Goal: Transaction & Acquisition: Download file/media

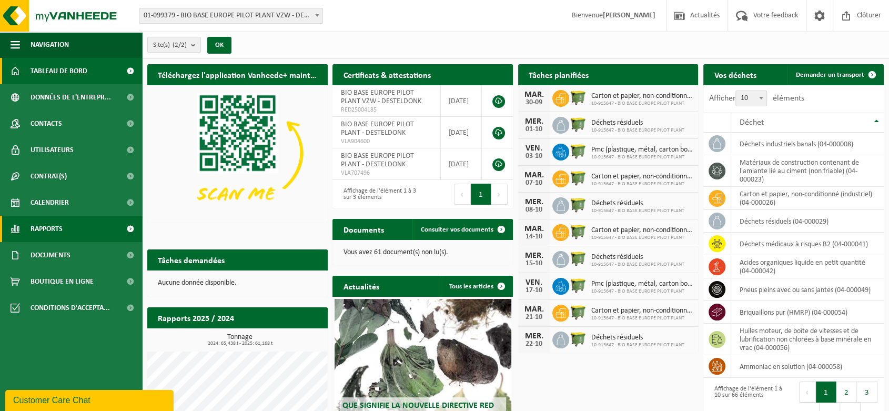
click at [57, 226] on span "Rapports" at bounding box center [46, 229] width 32 height 26
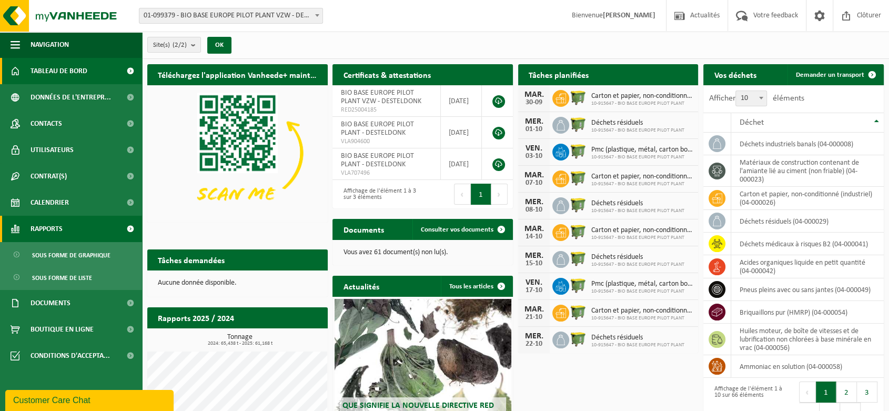
click at [53, 223] on span "Rapports" at bounding box center [46, 229] width 32 height 26
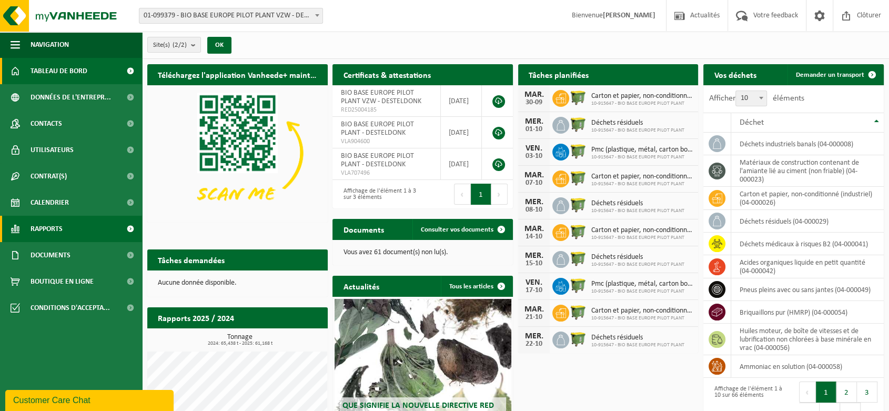
click at [74, 230] on link "Rapports" at bounding box center [71, 229] width 142 height 26
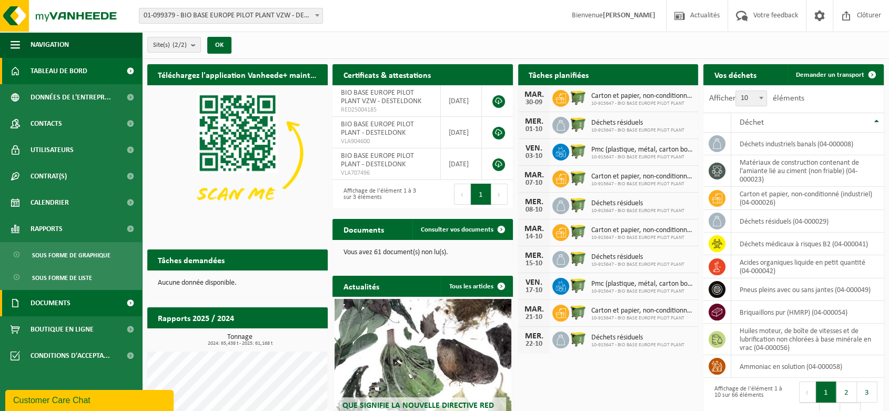
click at [69, 302] on span "Documents" at bounding box center [50, 303] width 40 height 26
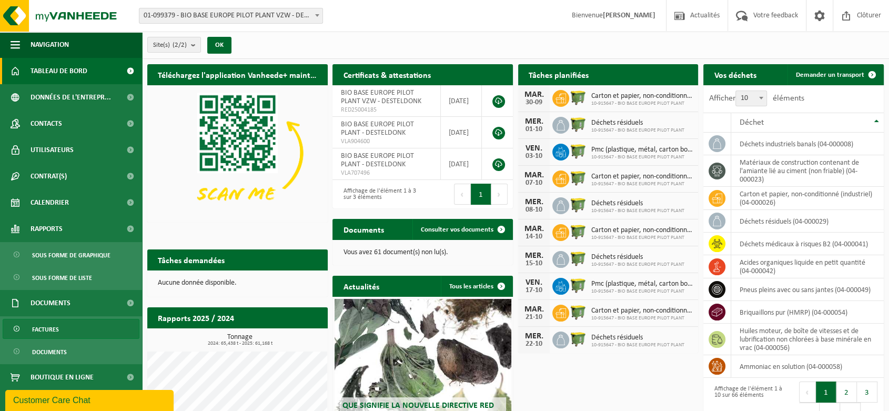
click at [62, 323] on link "Factures" at bounding box center [71, 329] width 137 height 20
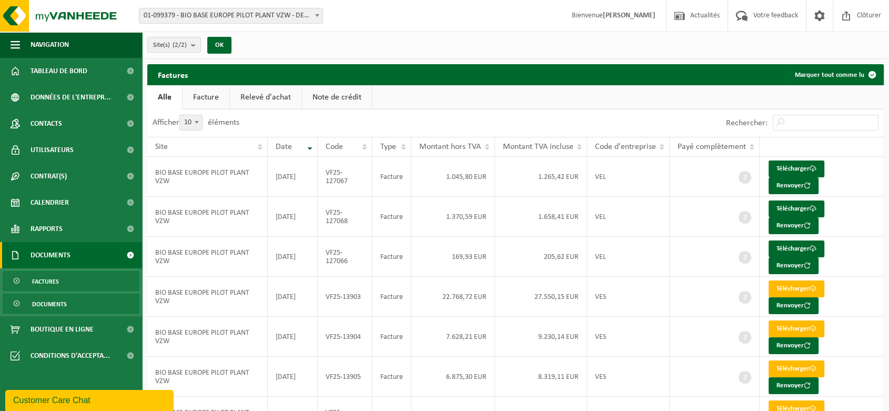
click at [67, 302] on link "Documents" at bounding box center [71, 303] width 137 height 20
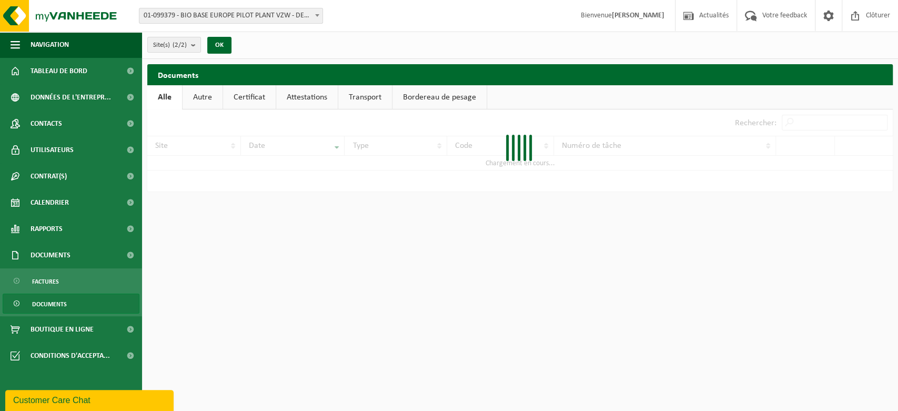
click at [311, 103] on link "Attestations" at bounding box center [307, 97] width 62 height 24
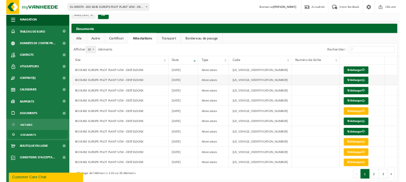
scroll to position [16, 0]
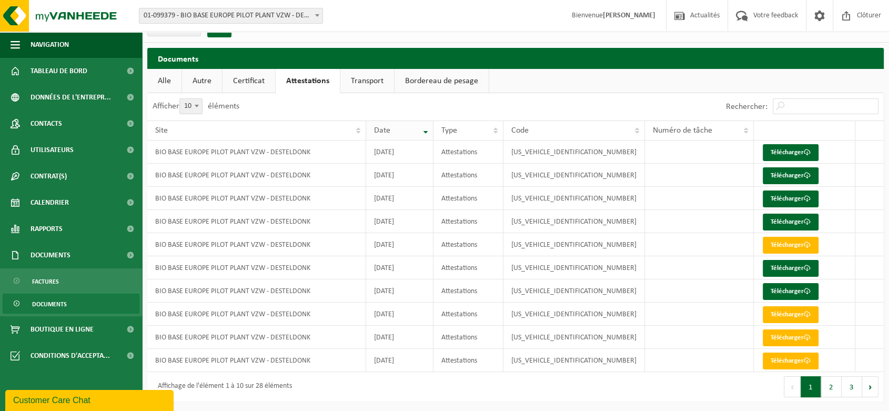
click at [433, 130] on th "Date" at bounding box center [399, 130] width 67 height 20
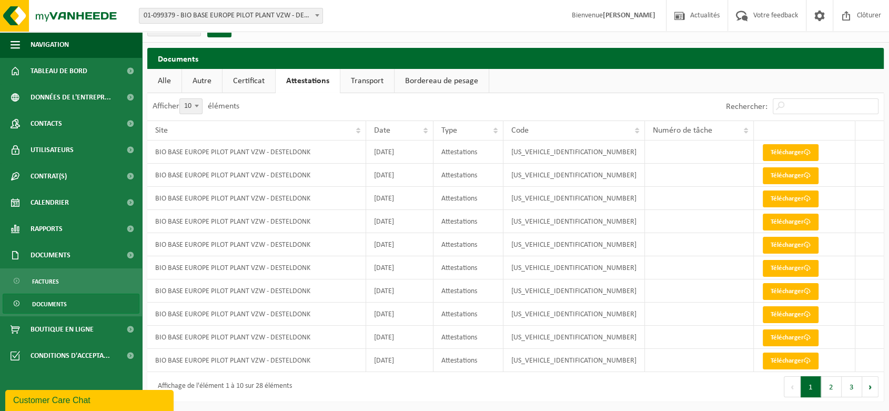
click at [433, 130] on th "Date" at bounding box center [399, 130] width 67 height 20
click at [433, 128] on th "Date" at bounding box center [399, 130] width 67 height 20
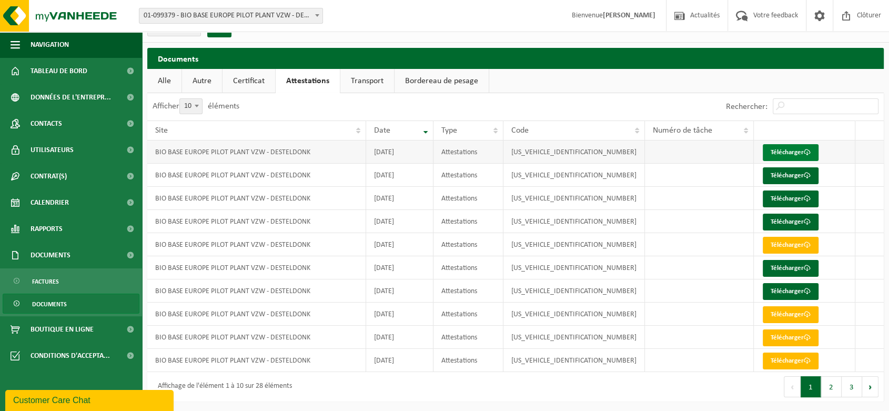
click at [803, 155] on span at bounding box center [806, 152] width 7 height 7
click at [797, 177] on link "Télécharger" at bounding box center [790, 175] width 56 height 17
click at [794, 196] on link "Télécharger" at bounding box center [790, 198] width 56 height 17
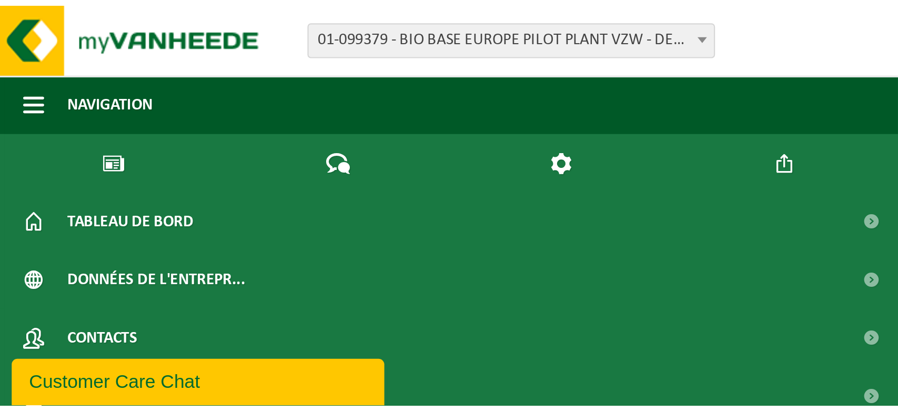
scroll to position [0, 0]
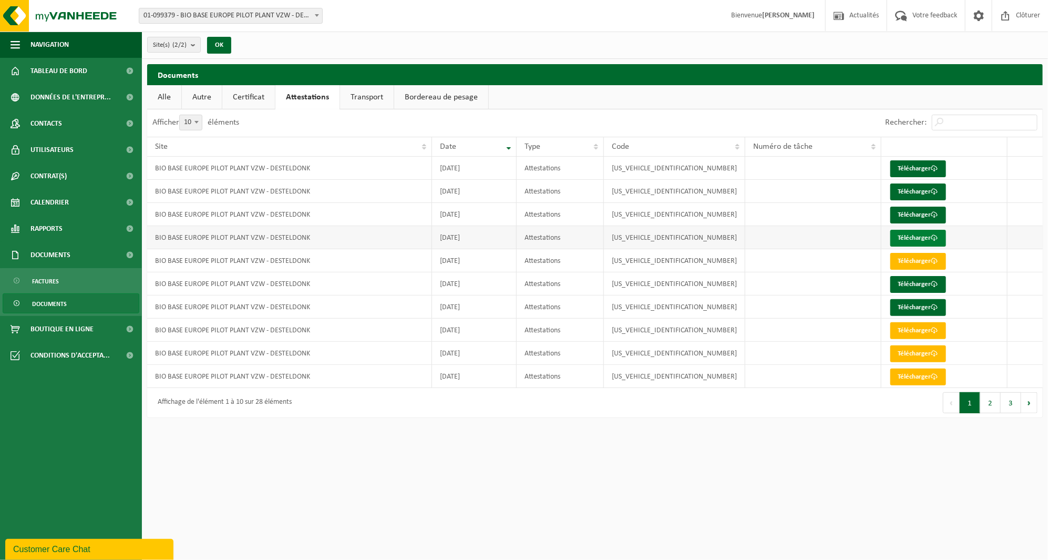
click at [897, 236] on link "Télécharger" at bounding box center [919, 238] width 56 height 17
click at [897, 260] on link "Télécharger" at bounding box center [919, 261] width 56 height 17
click at [897, 280] on link "Télécharger" at bounding box center [919, 284] width 56 height 17
click at [897, 303] on link "Télécharger" at bounding box center [919, 307] width 56 height 17
click at [897, 327] on link "Télécharger" at bounding box center [919, 330] width 56 height 17
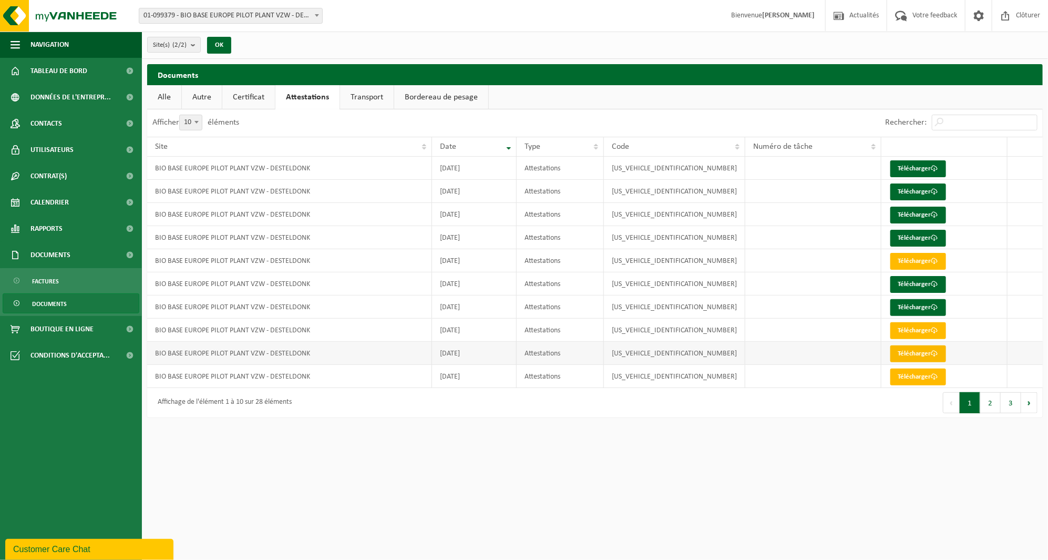
click at [897, 356] on link "Télécharger" at bounding box center [919, 353] width 56 height 17
click at [897, 386] on td "Télécharger" at bounding box center [945, 376] width 126 height 23
click at [897, 379] on link "Télécharger" at bounding box center [919, 377] width 56 height 17
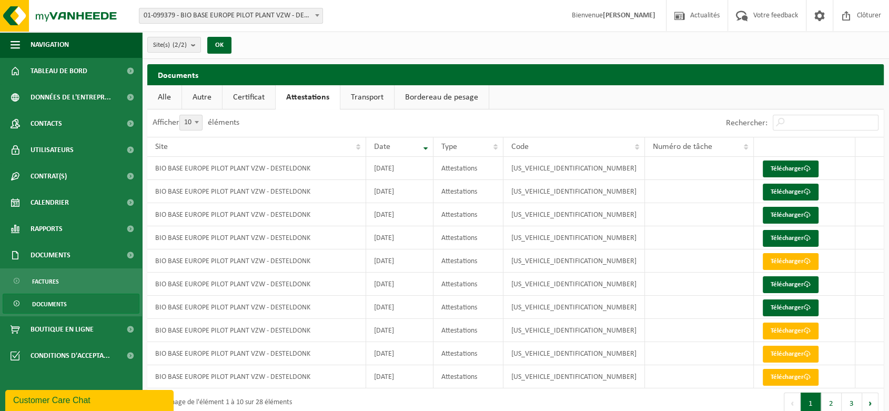
click at [261, 91] on link "Certificat" at bounding box center [248, 97] width 53 height 24
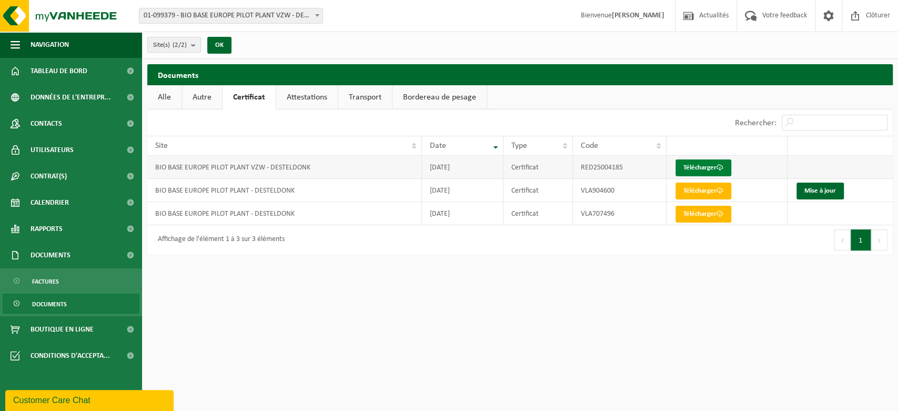
click at [702, 161] on link "Télécharger" at bounding box center [703, 167] width 56 height 17
click at [653, 291] on html "Site: 01-099379 - BIO BASE EUROPE PILOT PLANT VZW - DESTELDONK 10-915647 - BIO …" at bounding box center [449, 205] width 898 height 411
click at [301, 88] on link "Attestations" at bounding box center [307, 97] width 62 height 24
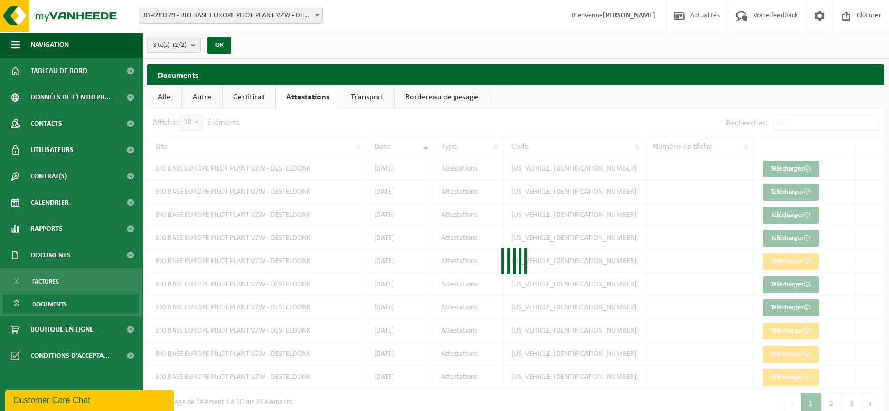
click at [409, 94] on link "Bordereau de pesage" at bounding box center [441, 97] width 94 height 24
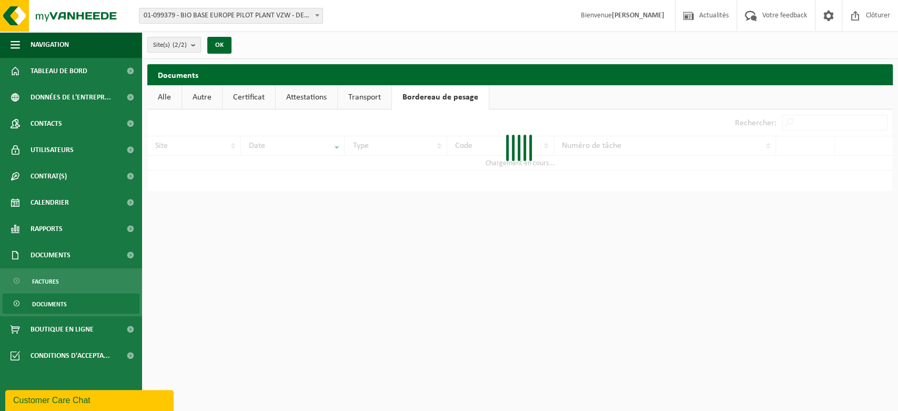
click at [370, 96] on link "Transport" at bounding box center [365, 97] width 54 height 24
click at [248, 100] on link "Certificat" at bounding box center [248, 97] width 53 height 24
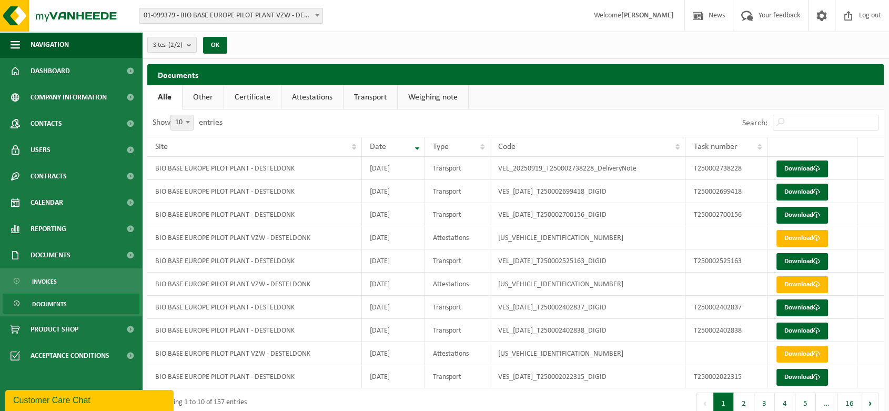
click at [265, 97] on link "Certificate" at bounding box center [252, 97] width 57 height 24
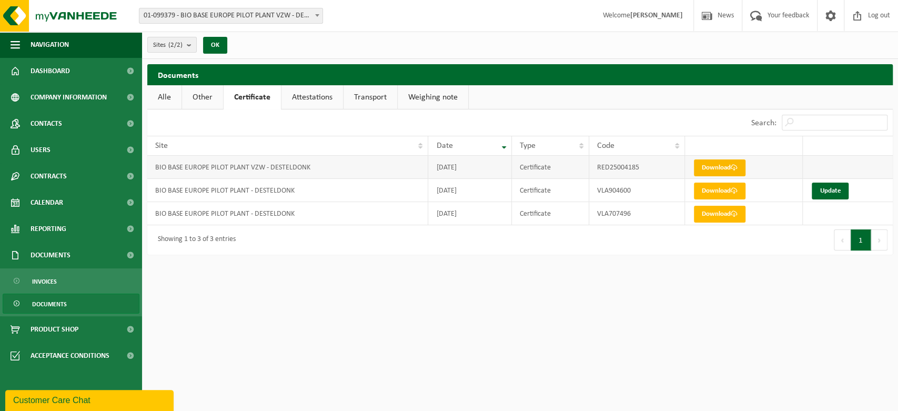
click at [711, 164] on link "Download" at bounding box center [720, 167] width 52 height 17
click at [450, 287] on html "Site: 01-099379 - BIO BASE EUROPE PILOT PLANT VZW - DESTELDONK 10-915647 - BIO …" at bounding box center [449, 205] width 898 height 411
click at [379, 91] on link "Transport" at bounding box center [370, 97] width 54 height 24
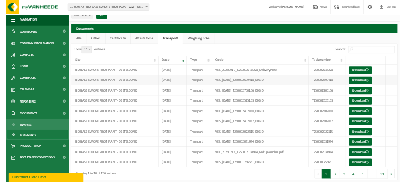
scroll to position [16, 0]
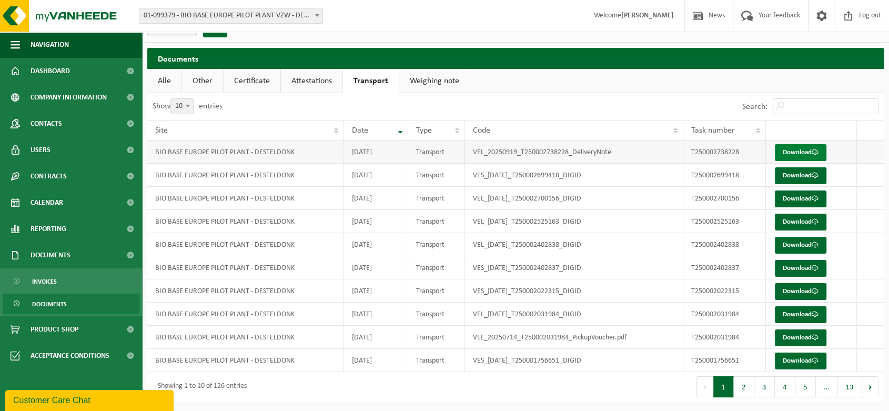
click at [799, 151] on link "Download" at bounding box center [801, 152] width 52 height 17
click at [794, 172] on link "Download" at bounding box center [801, 175] width 52 height 17
drag, startPoint x: 879, startPoint y: 165, endPoint x: 869, endPoint y: 174, distance: 12.7
click at [879, 165] on td at bounding box center [870, 175] width 27 height 23
click at [815, 198] on span at bounding box center [814, 198] width 7 height 7
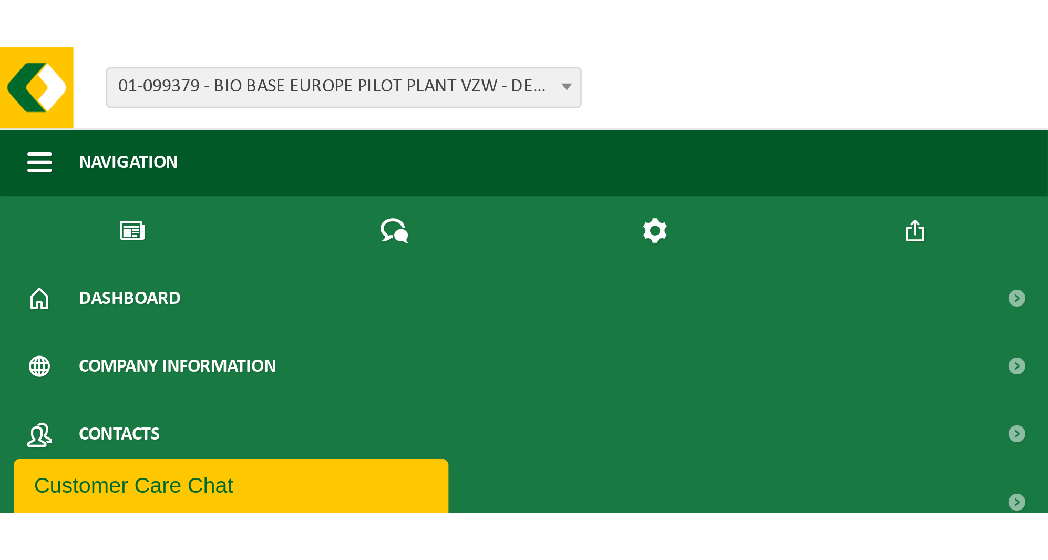
scroll to position [0, 0]
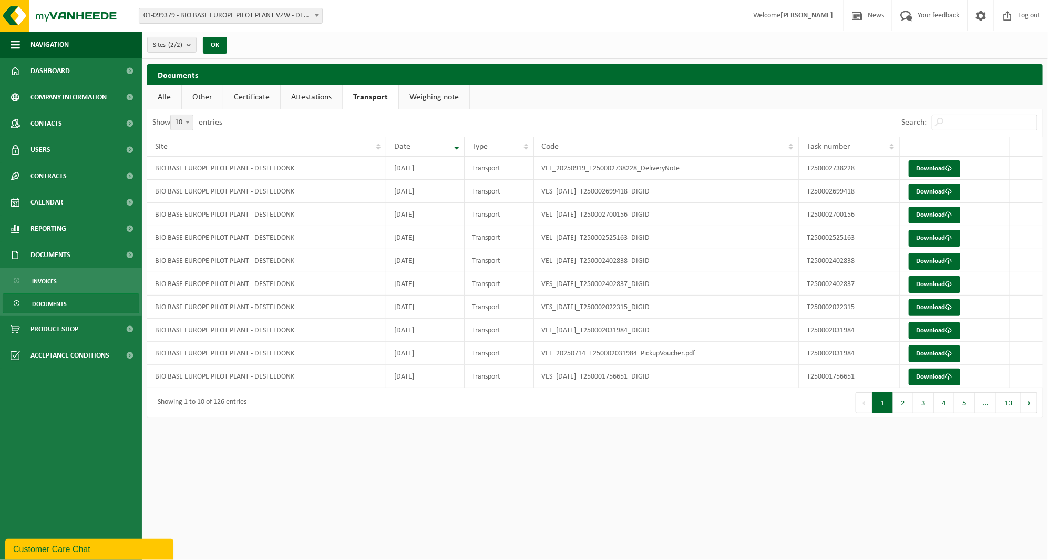
drag, startPoint x: 549, startPoint y: 503, endPoint x: 549, endPoint y: 496, distance: 6.8
click at [549, 410] on html "Site: 01-099379 - BIO BASE EUROPE PILOT PLANT VZW - DESTELDONK 10-915647 - BIO …" at bounding box center [524, 280] width 1048 height 560
click at [897, 239] on span at bounding box center [949, 238] width 7 height 7
click at [897, 250] on td "Download" at bounding box center [955, 260] width 111 height 23
click at [897, 256] on link "Download" at bounding box center [935, 261] width 52 height 17
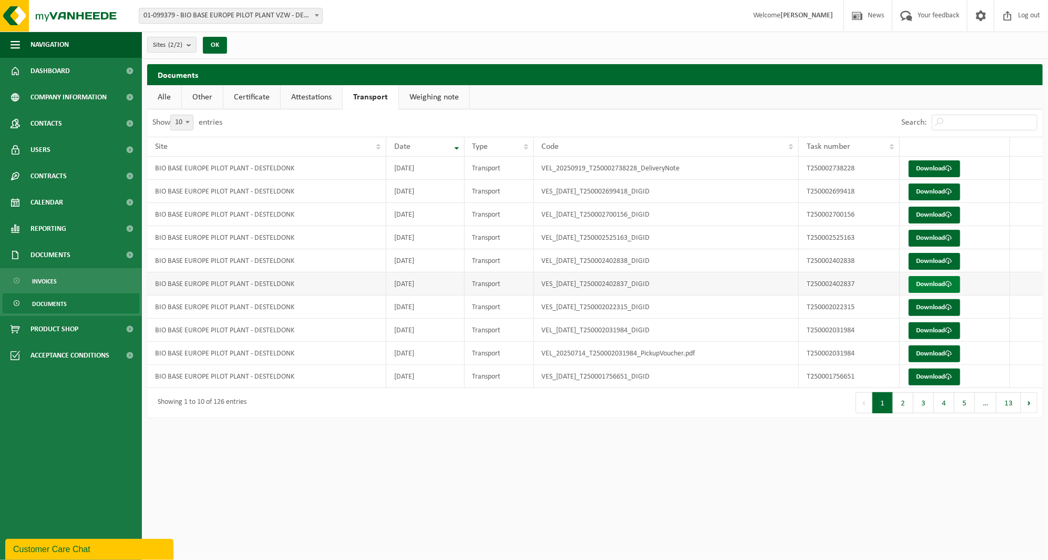
click at [897, 284] on link "Download" at bounding box center [935, 284] width 52 height 17
click at [897, 305] on link "Download" at bounding box center [935, 307] width 52 height 17
click at [897, 323] on link "Download" at bounding box center [935, 330] width 52 height 17
click at [897, 350] on span at bounding box center [949, 353] width 7 height 7
click at [897, 371] on link "Download" at bounding box center [935, 377] width 52 height 17
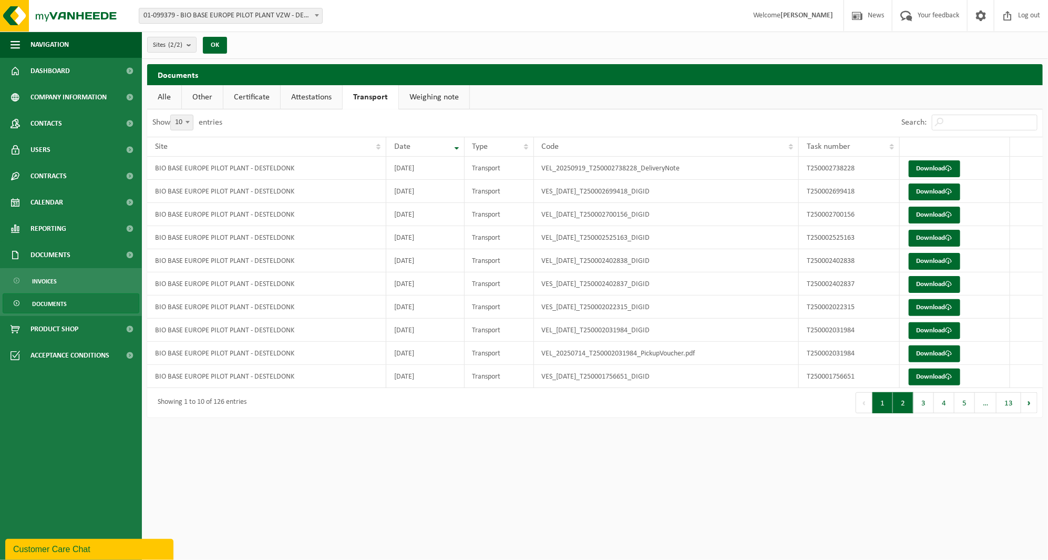
click at [897, 405] on button "2" at bounding box center [903, 402] width 21 height 21
click at [897, 164] on link "Download" at bounding box center [935, 168] width 52 height 17
click at [897, 193] on link "Download" at bounding box center [935, 192] width 52 height 17
click at [897, 209] on link "Download" at bounding box center [935, 215] width 52 height 17
click at [897, 233] on link "Download" at bounding box center [935, 238] width 52 height 17
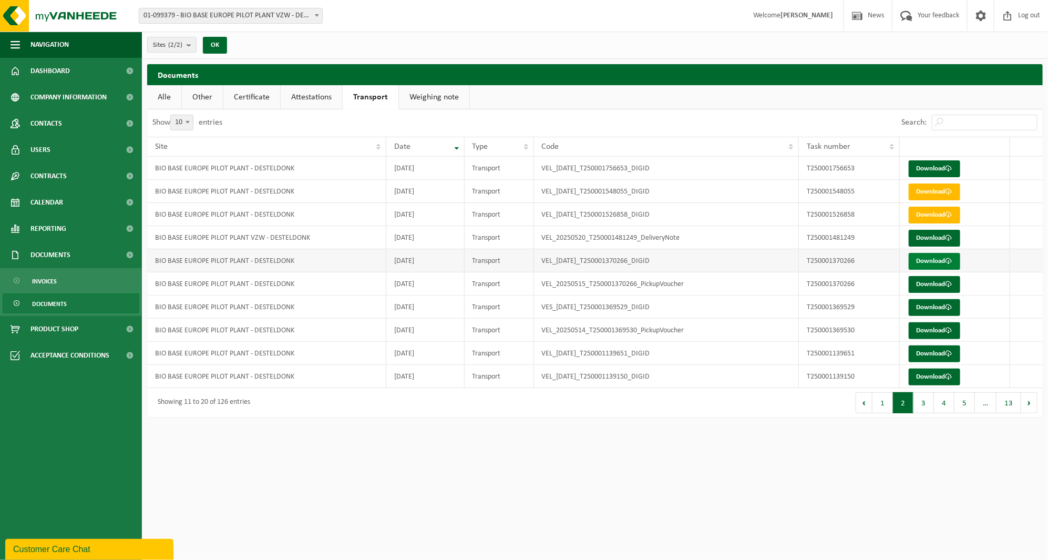
click at [897, 259] on link "Download" at bounding box center [935, 261] width 52 height 17
click at [897, 279] on link "Download" at bounding box center [935, 284] width 52 height 17
click at [897, 305] on link "Download" at bounding box center [935, 307] width 52 height 17
click at [897, 328] on link "Download" at bounding box center [935, 330] width 52 height 17
click at [897, 349] on link "Download" at bounding box center [935, 353] width 52 height 17
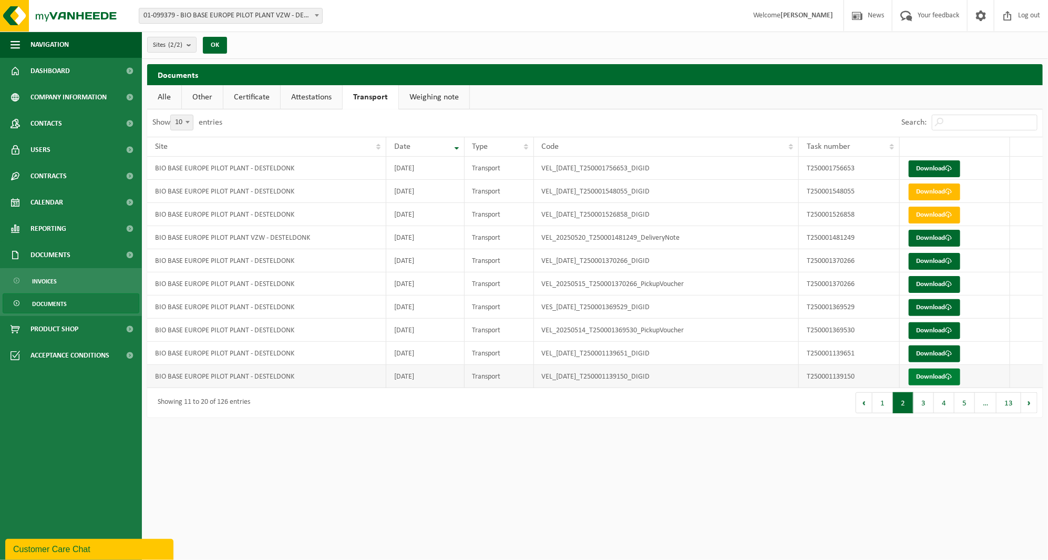
click at [897, 371] on link "Download" at bounding box center [935, 377] width 52 height 17
click at [897, 395] on button "3" at bounding box center [924, 402] width 21 height 21
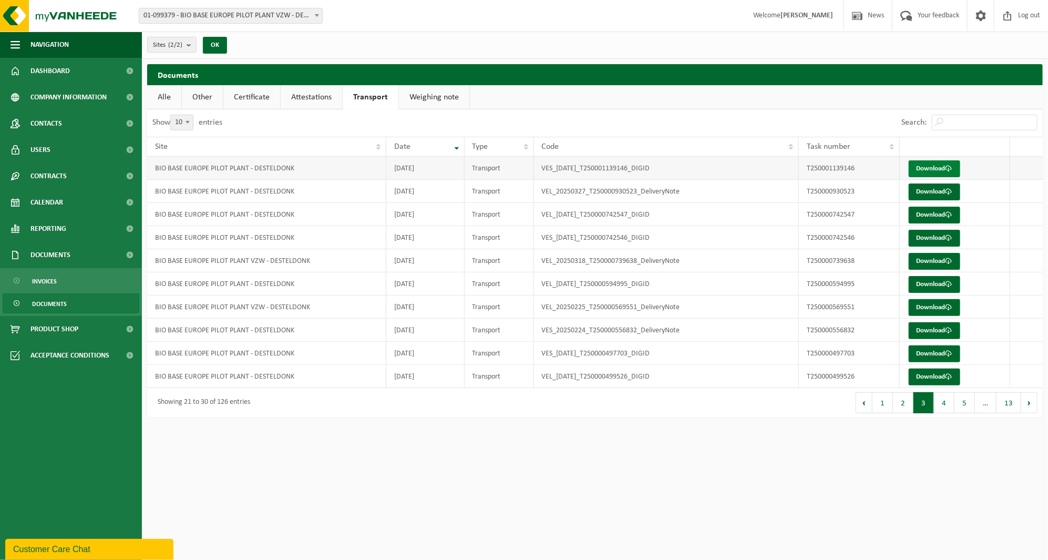
click at [897, 166] on span at bounding box center [949, 168] width 7 height 7
click at [897, 195] on link "Download" at bounding box center [935, 192] width 52 height 17
click at [897, 219] on link "Download" at bounding box center [935, 215] width 52 height 17
click at [897, 243] on link "Download" at bounding box center [935, 238] width 52 height 17
click at [897, 262] on link "Download" at bounding box center [935, 261] width 52 height 17
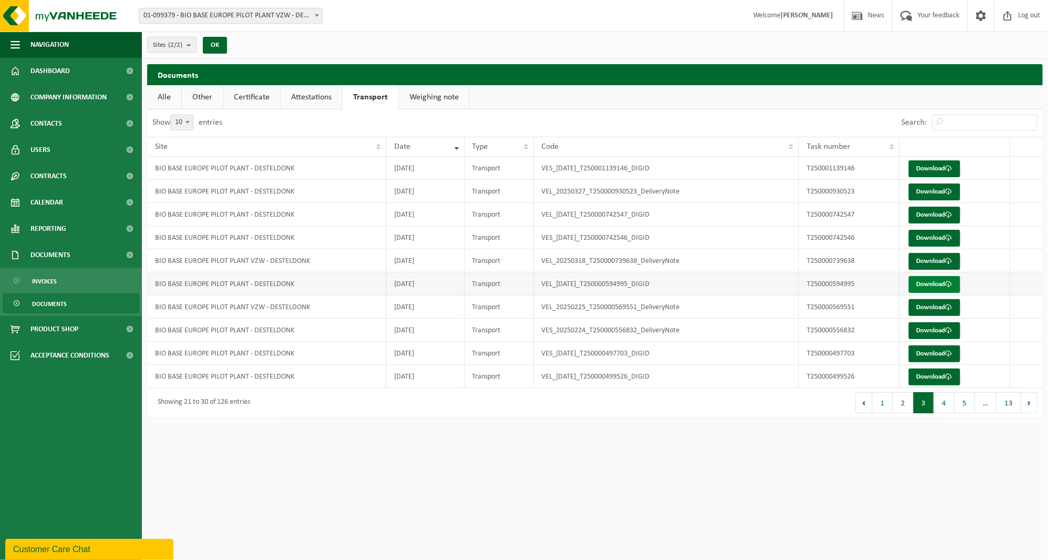
click at [897, 284] on link "Download" at bounding box center [935, 284] width 52 height 17
click at [897, 308] on link "Download" at bounding box center [935, 307] width 52 height 17
click at [897, 329] on link "Download" at bounding box center [935, 330] width 52 height 17
click at [897, 354] on link "Download" at bounding box center [935, 353] width 52 height 17
click at [897, 374] on link "Download" at bounding box center [935, 377] width 52 height 17
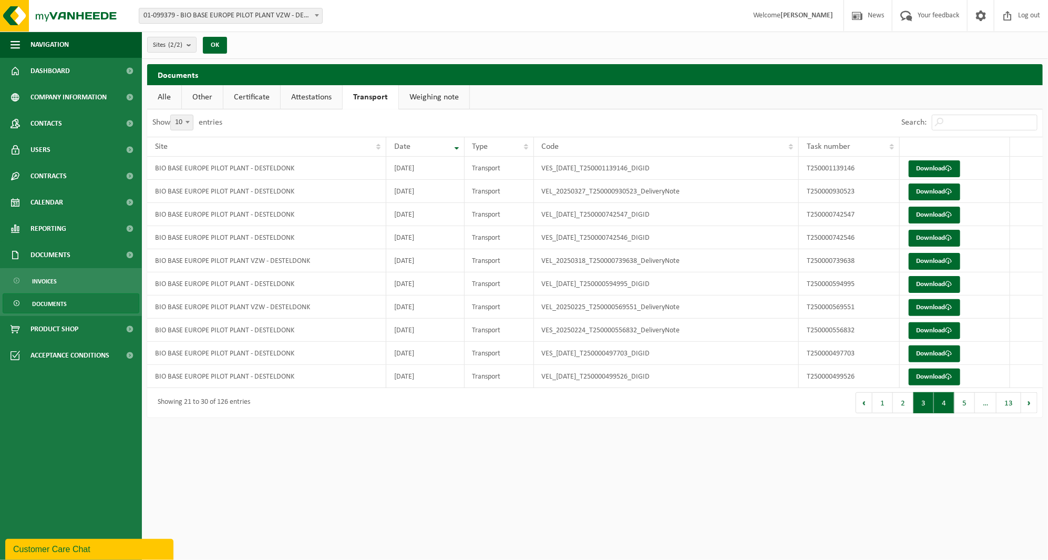
click at [897, 398] on button "4" at bounding box center [944, 402] width 21 height 21
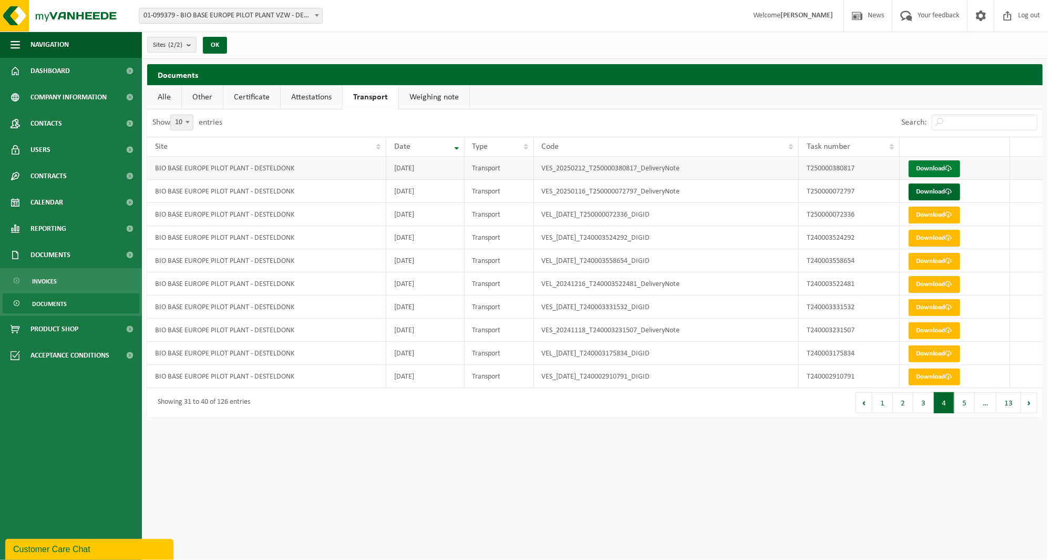
click at [897, 164] on link "Download" at bounding box center [935, 168] width 52 height 17
click at [897, 187] on link "Download" at bounding box center [935, 192] width 52 height 17
click at [897, 218] on link "Download" at bounding box center [935, 215] width 52 height 17
click at [897, 234] on link "Download" at bounding box center [935, 238] width 52 height 17
